Goal: Use online tool/utility

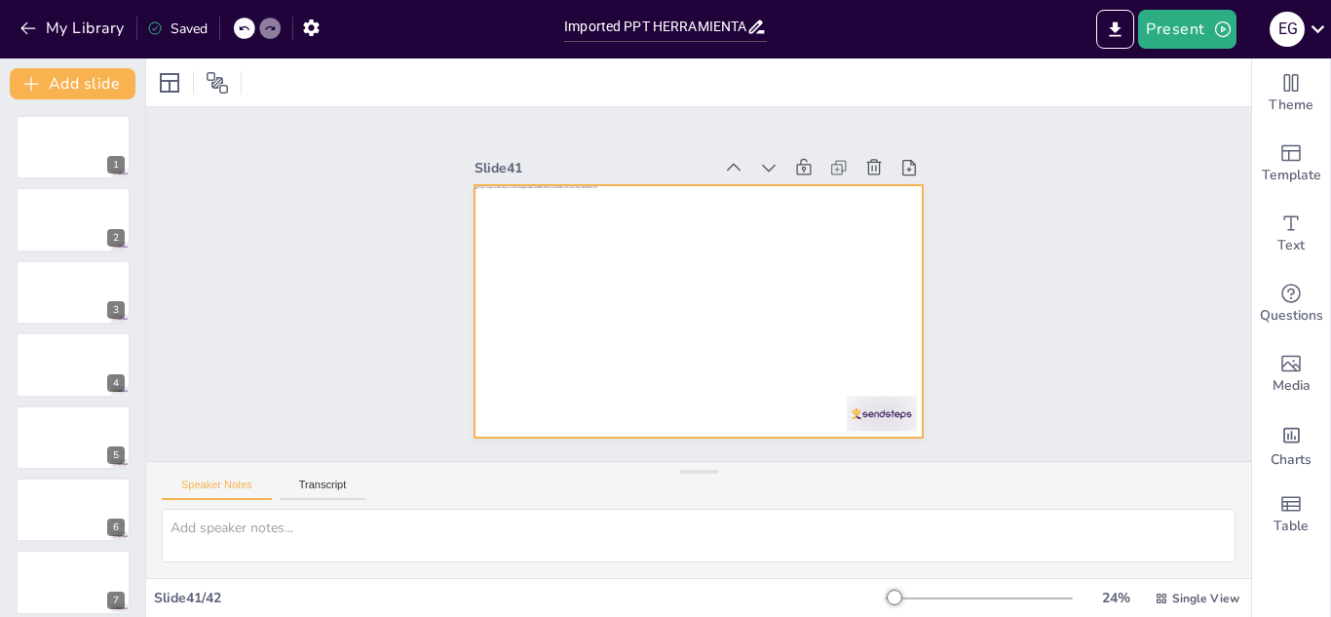
scroll to position [2550, 0]
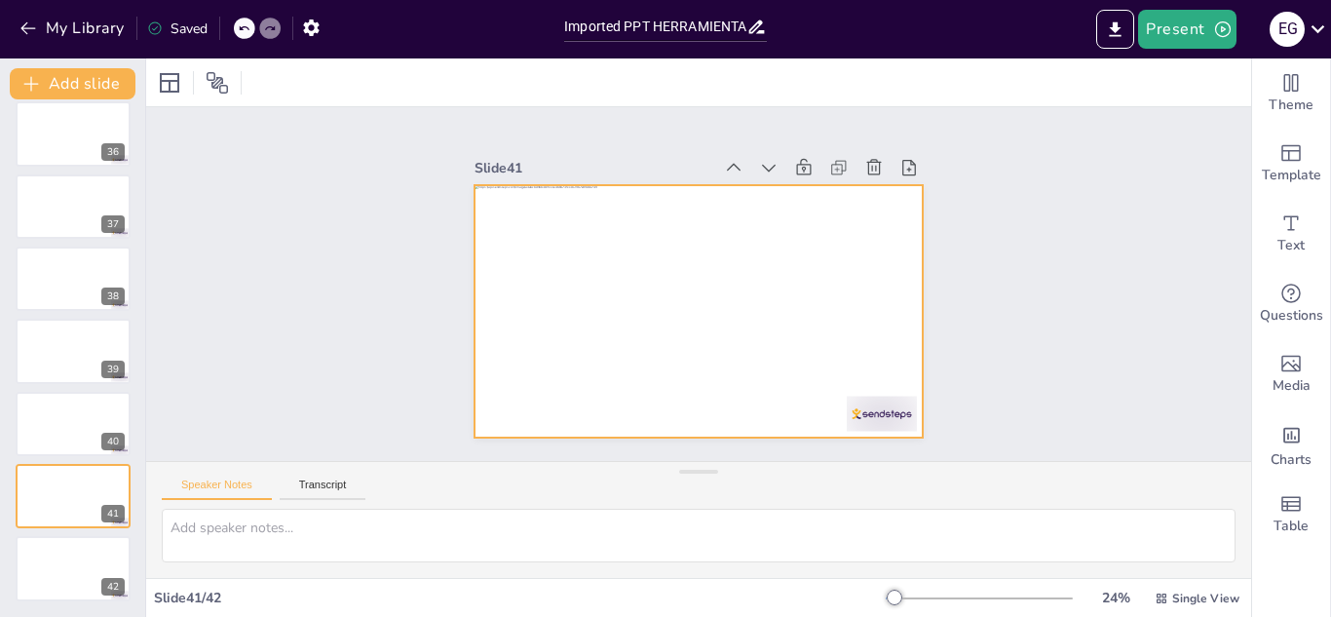
click at [632, 402] on div at bounding box center [699, 311] width 448 height 252
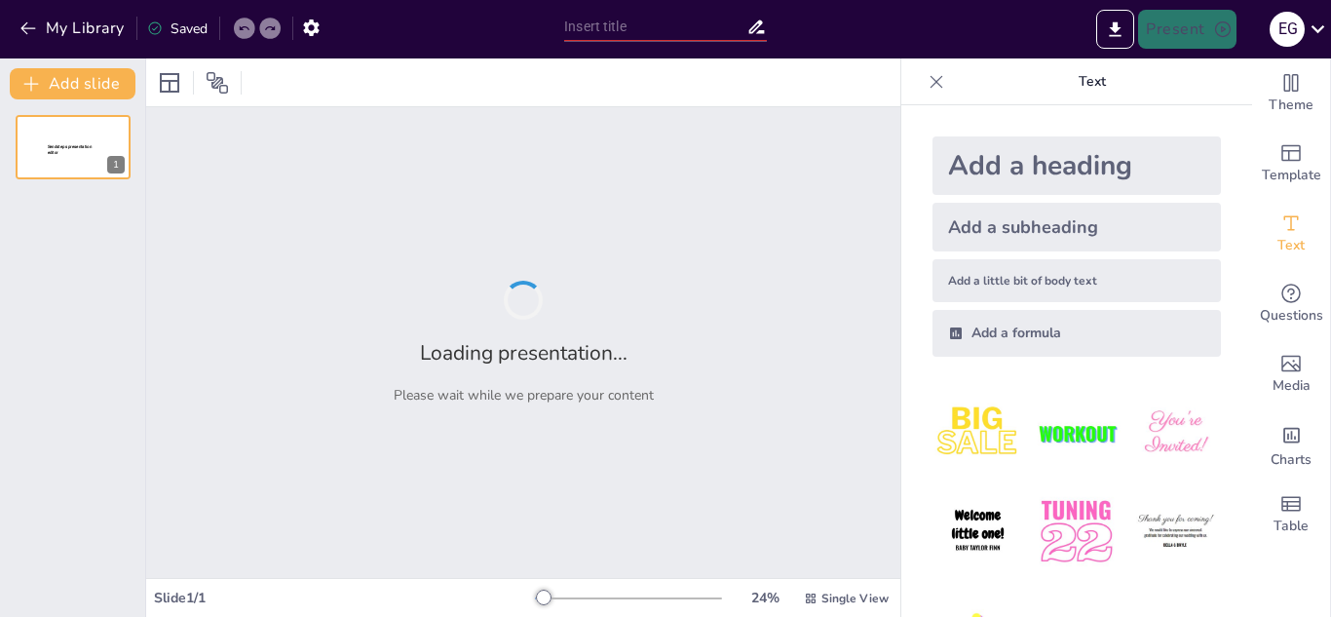
type input "Imported parte1.pptx"
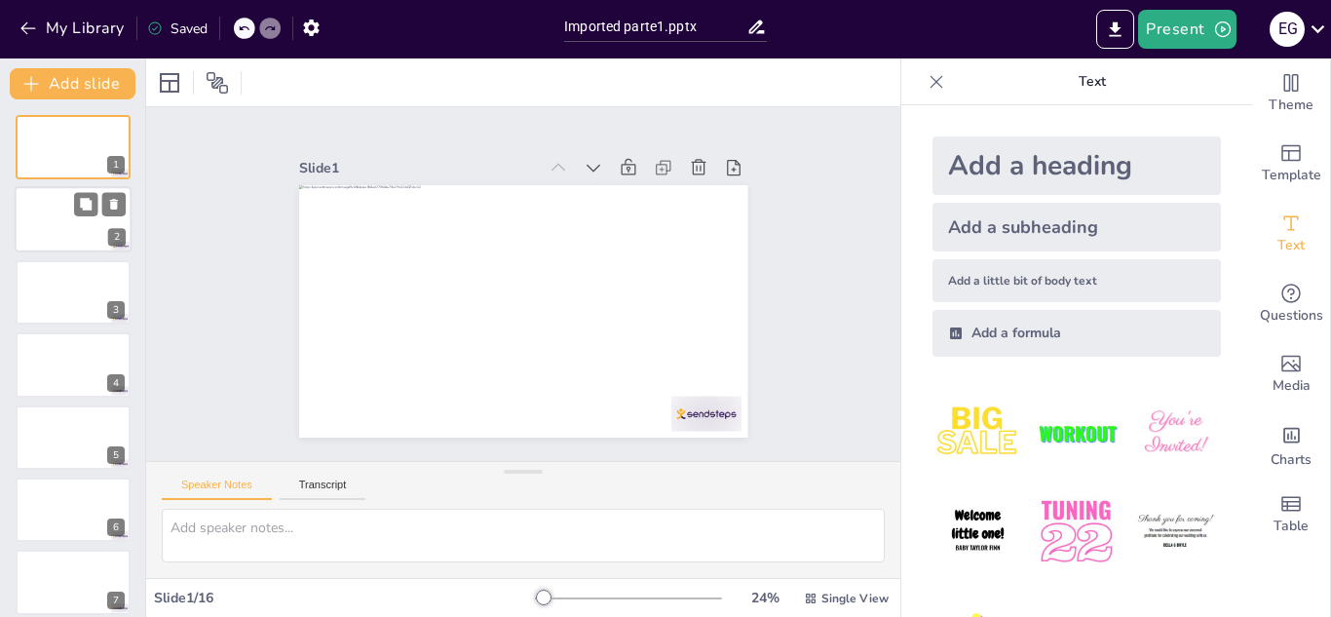
click at [69, 213] on div at bounding box center [73, 220] width 117 height 66
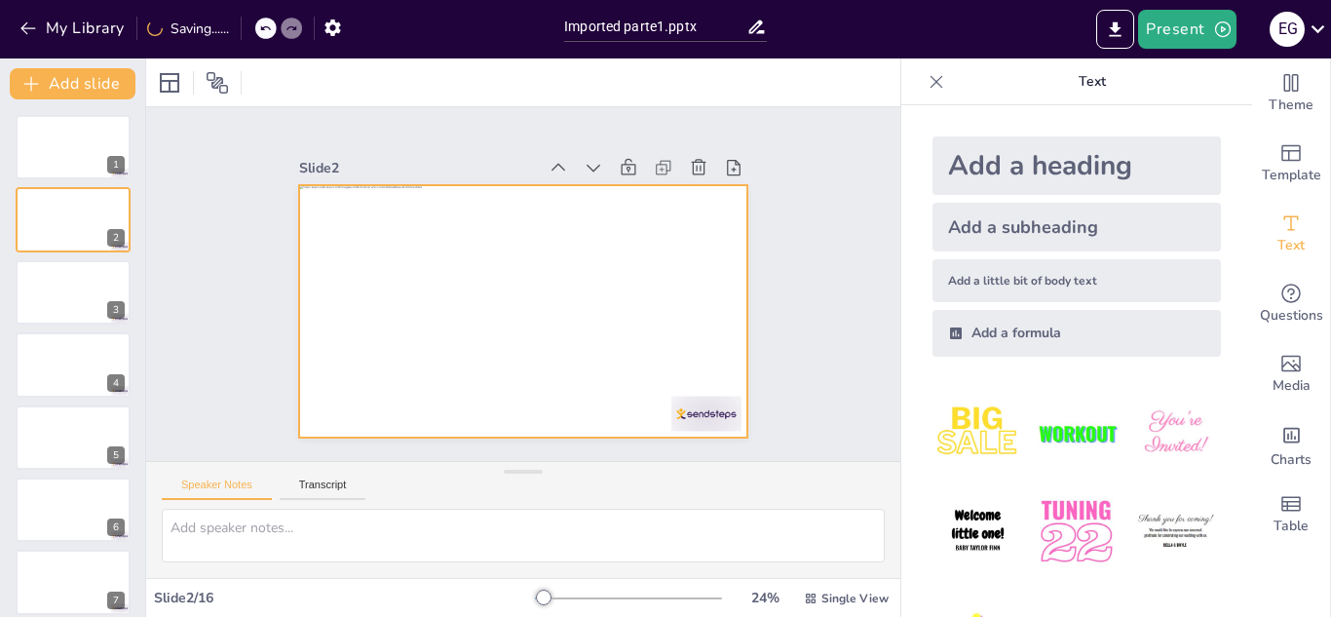
click at [369, 341] on div at bounding box center [497, 292] width 378 height 505
click at [369, 341] on div at bounding box center [507, 262] width 512 height 468
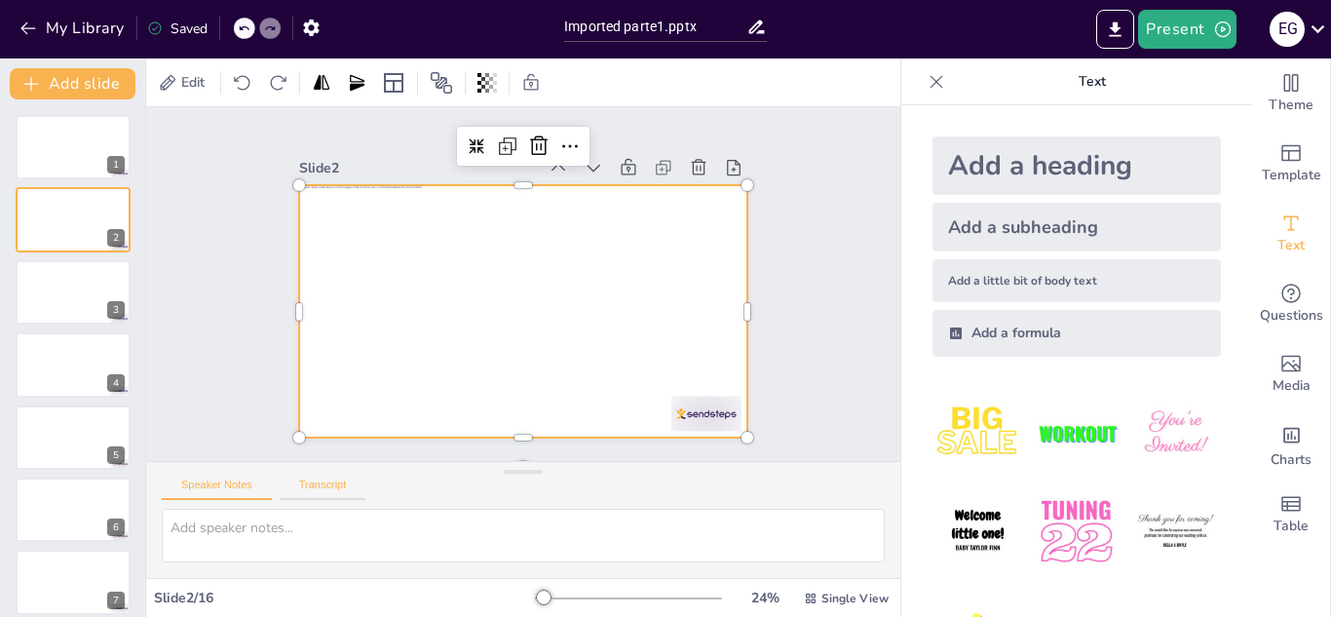
click at [342, 490] on button "Transcript" at bounding box center [323, 488] width 87 height 21
click at [66, 284] on div at bounding box center [73, 292] width 117 height 66
